Goal: Information Seeking & Learning: Understand process/instructions

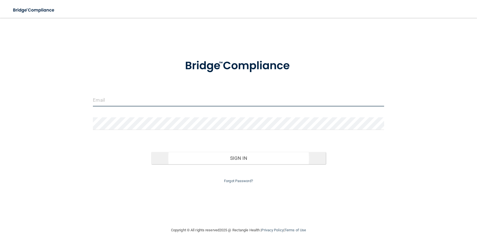
type input "[EMAIL_ADDRESS][DOMAIN_NAME]"
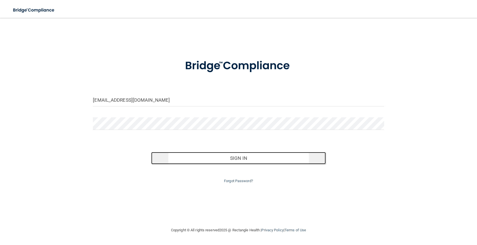
click at [239, 160] on button "Sign In" at bounding box center [238, 158] width 175 height 12
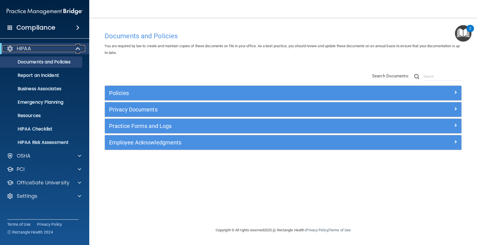
click at [57, 47] on div "HIPAA" at bounding box center [37, 48] width 69 height 7
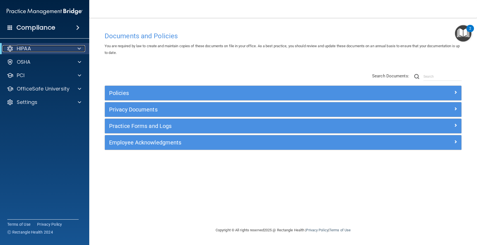
click at [57, 47] on div "HIPAA" at bounding box center [37, 48] width 69 height 7
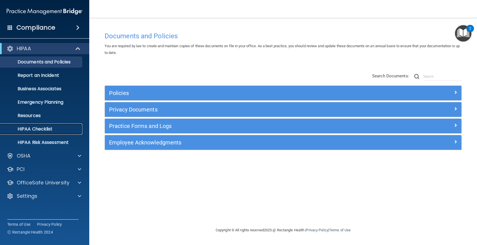
click at [36, 129] on p "HIPAA Checklist" at bounding box center [42, 129] width 76 height 6
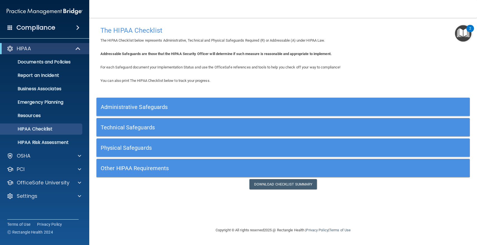
click at [137, 107] on h5 "Administrative Safeguards" at bounding box center [237, 107] width 272 height 6
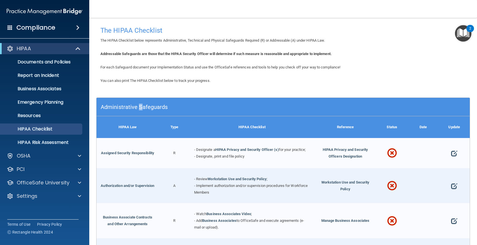
click at [137, 107] on h5 "Administrative Safeguards" at bounding box center [237, 107] width 272 height 6
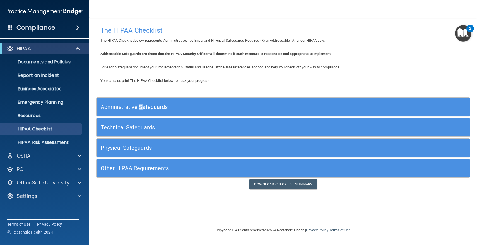
click at [137, 107] on h5 "Administrative Safeguards" at bounding box center [237, 107] width 272 height 6
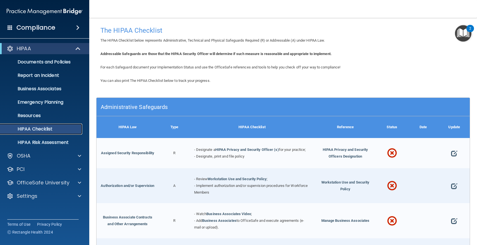
click at [50, 129] on p "HIPAA Checklist" at bounding box center [42, 129] width 76 height 6
click at [38, 143] on p "HIPAA Risk Assessment" at bounding box center [42, 143] width 76 height 6
